Goal: Task Accomplishment & Management: Manage account settings

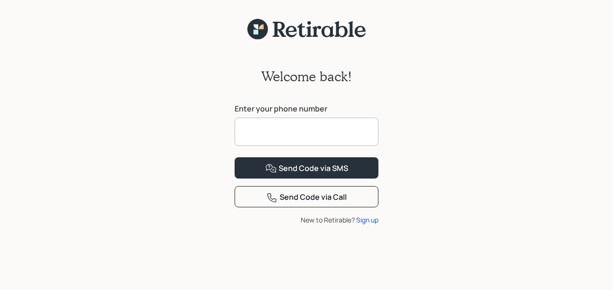
click at [268, 134] on input at bounding box center [306, 132] width 144 height 28
type input "**********"
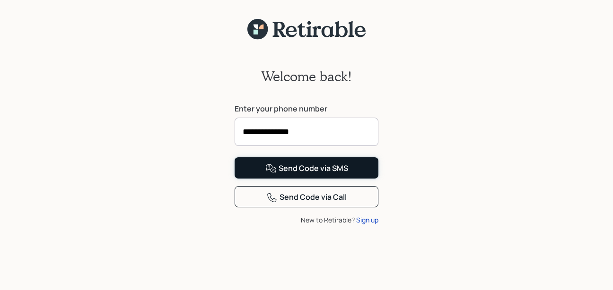
click at [286, 174] on div "Send Code via SMS" at bounding box center [306, 168] width 83 height 11
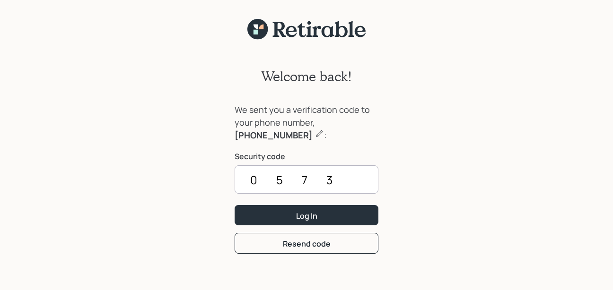
type input "0573"
click at [286, 208] on button "Log In" at bounding box center [306, 215] width 144 height 20
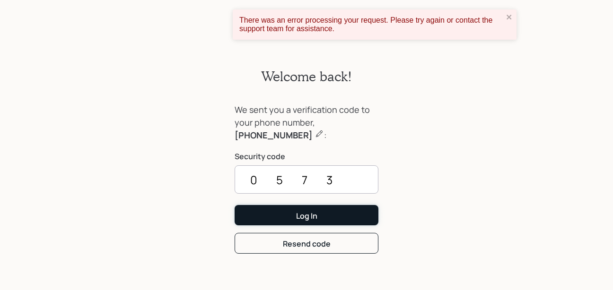
click at [286, 208] on button "Log In" at bounding box center [306, 215] width 144 height 20
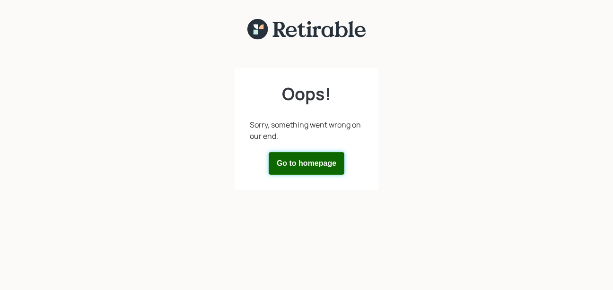
click at [316, 161] on button "Go to homepage" at bounding box center [307, 163] width 76 height 23
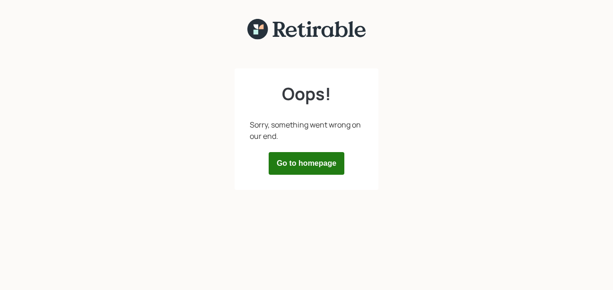
click at [233, 86] on div "Oops! Sorry, something went wrong on our end. Go to homepage" at bounding box center [306, 138] width 163 height 197
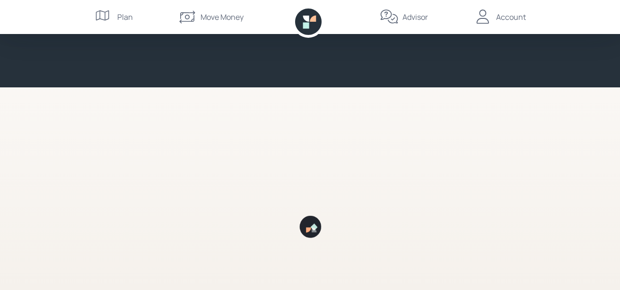
click at [490, 24] on icon at bounding box center [482, 17] width 19 height 19
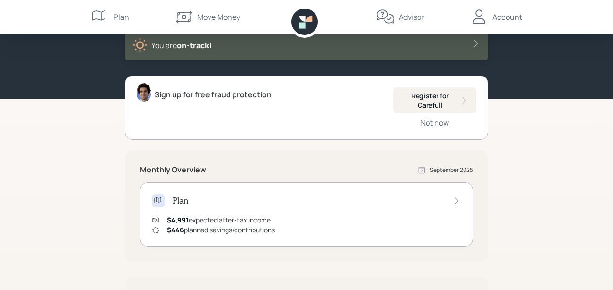
scroll to position [55, 0]
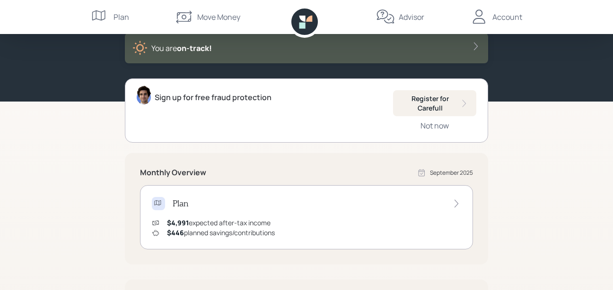
click at [253, 223] on div "$4,991 expected after-tax income" at bounding box center [219, 223] width 104 height 10
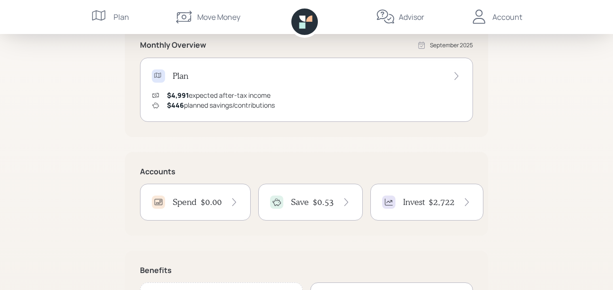
scroll to position [202, 0]
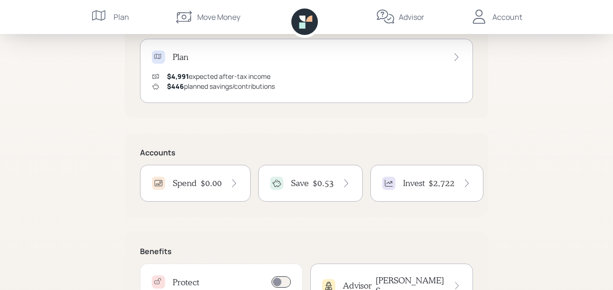
click at [465, 181] on icon at bounding box center [467, 184] width 4 height 8
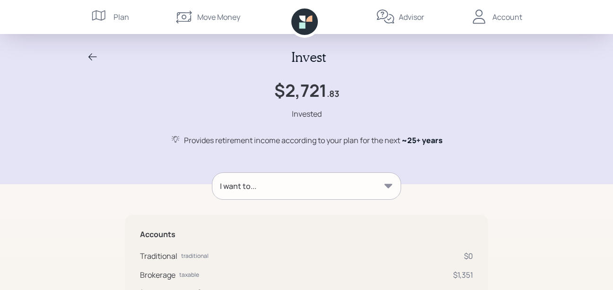
click at [156, 25] on nav "Plan Move Money Advisor Account" at bounding box center [306, 17] width 454 height 34
